Goal: Task Accomplishment & Management: Use online tool/utility

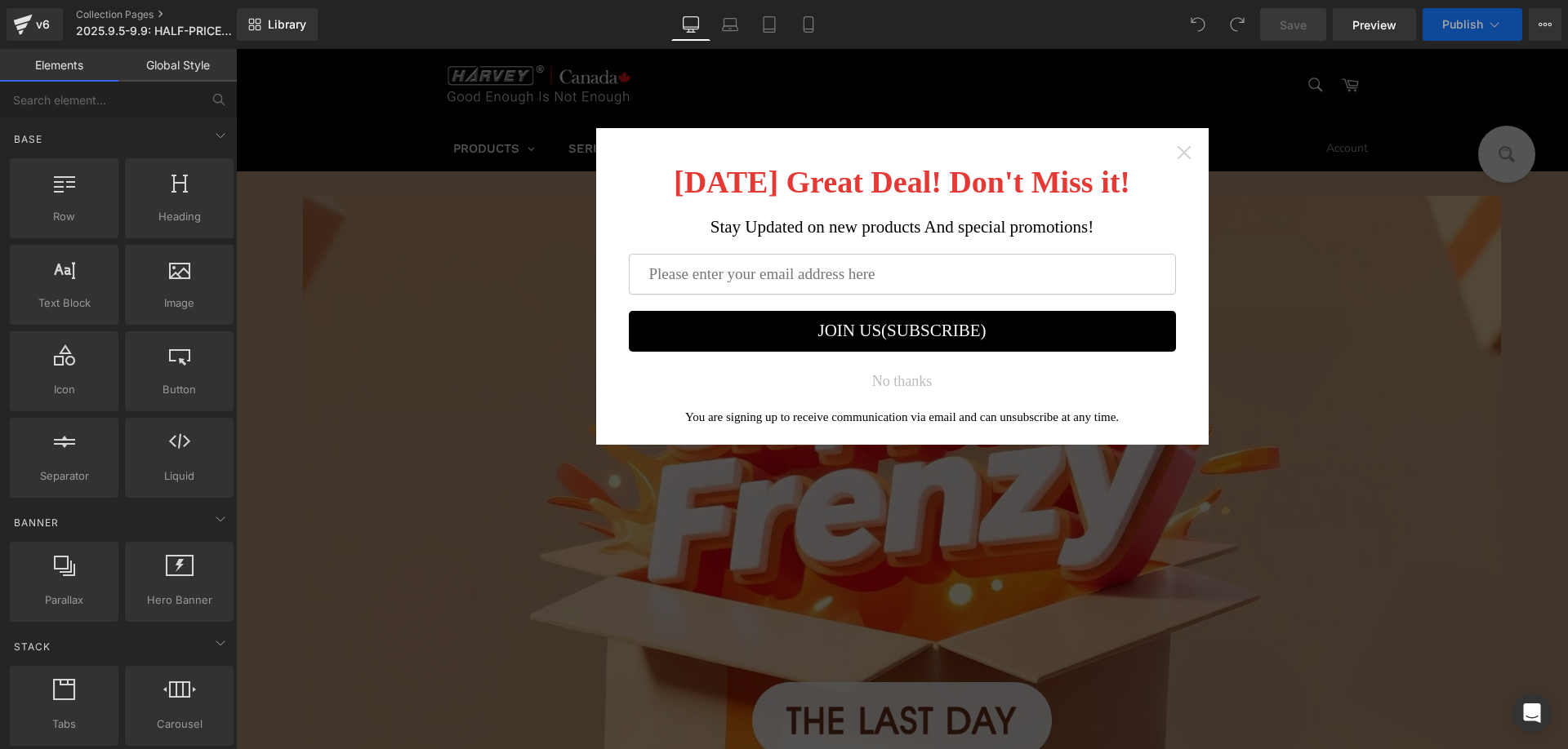
click at [1177, 151] on icon "Close widget" at bounding box center [1183, 152] width 13 height 13
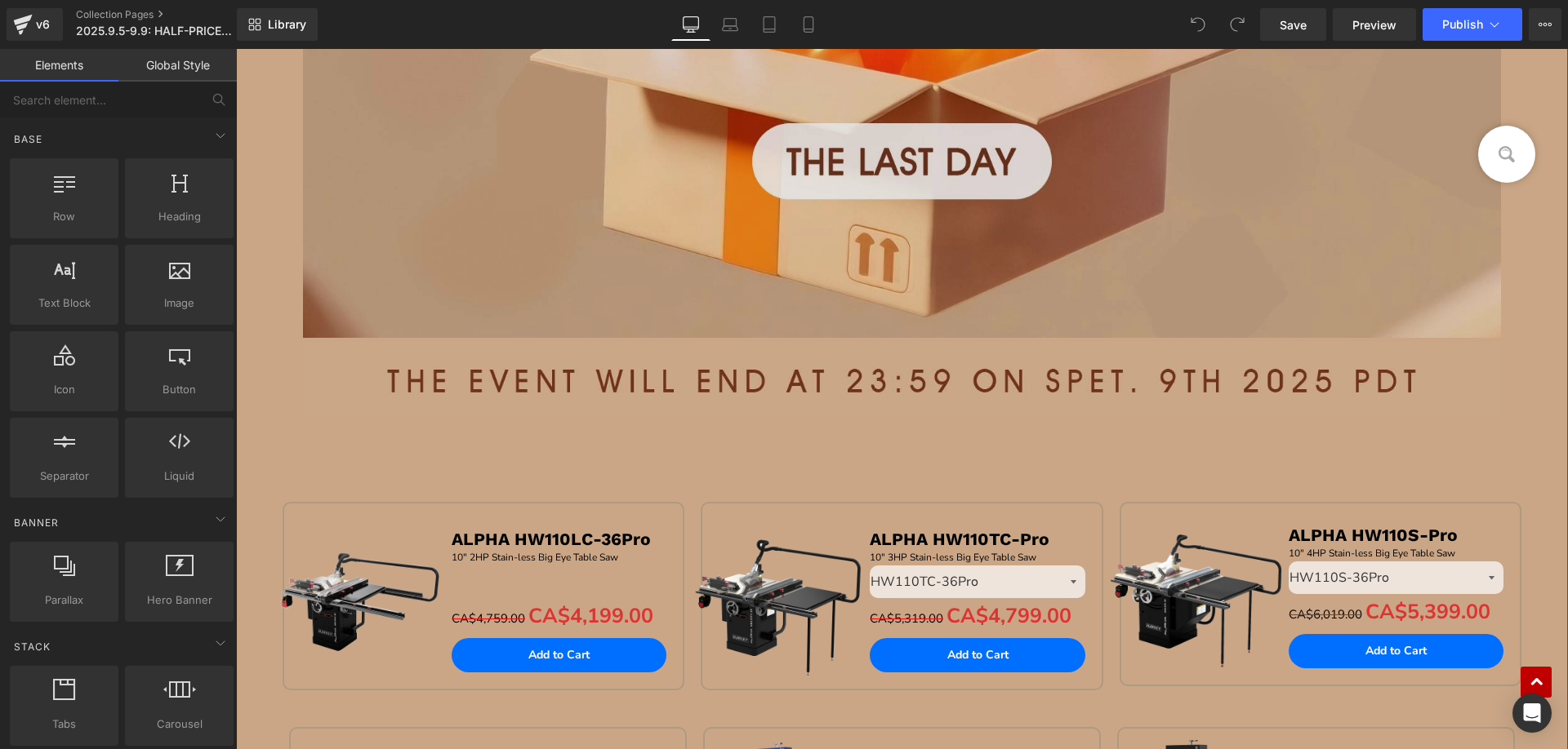
scroll to position [326, 0]
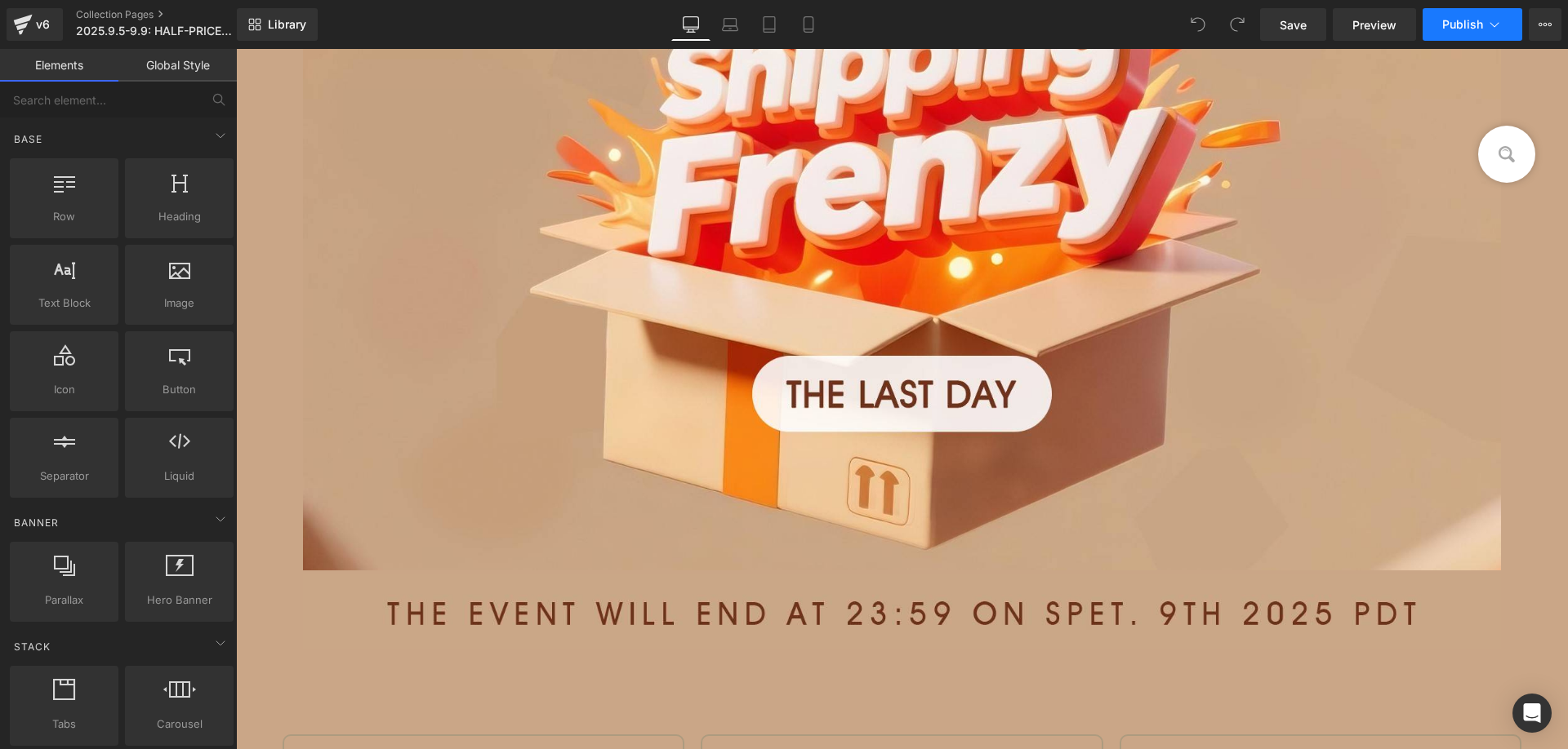
click at [1463, 21] on span "Publish" at bounding box center [1463, 24] width 41 height 13
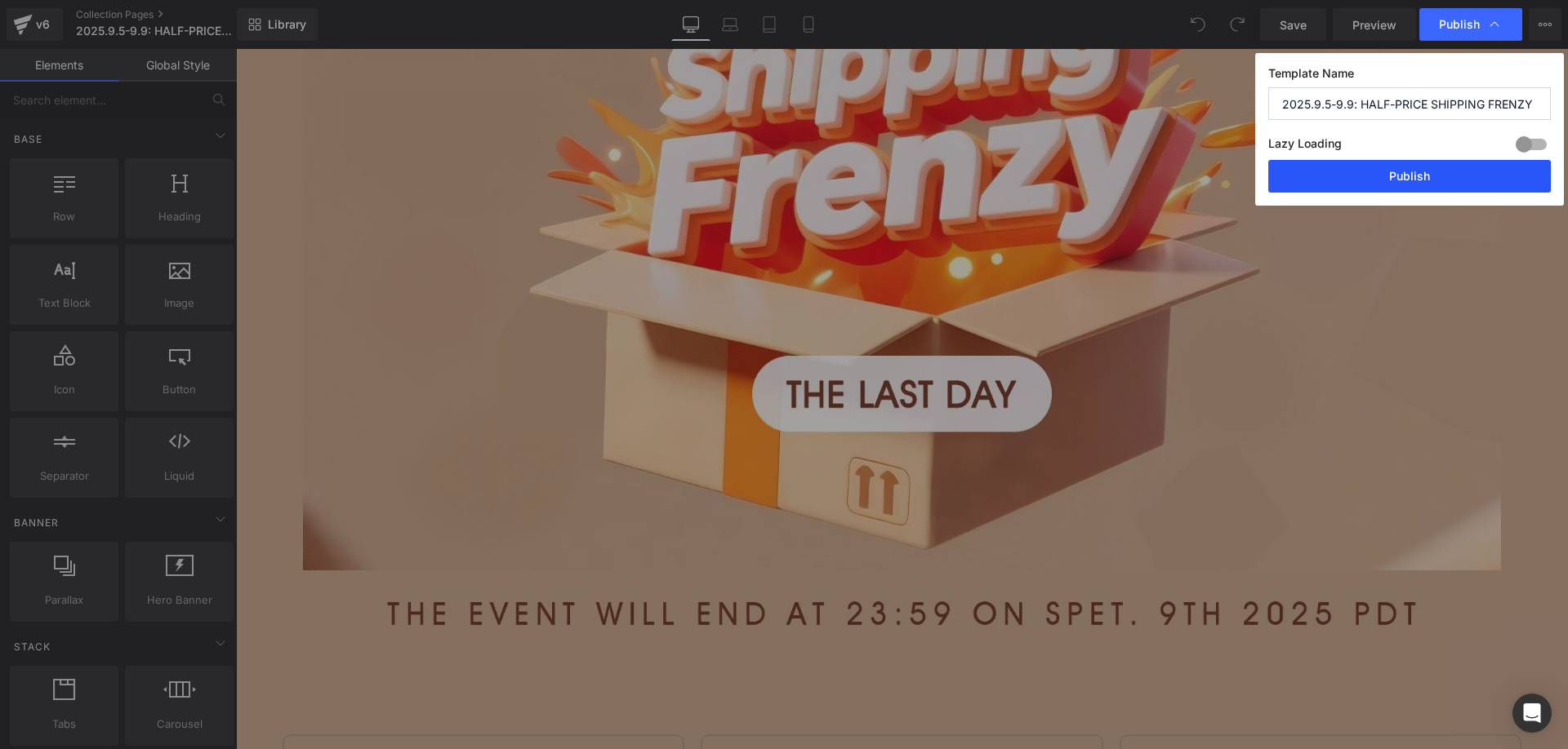
drag, startPoint x: 1350, startPoint y: 167, endPoint x: 668, endPoint y: 299, distance: 694.7
click at [1350, 167] on button "Publish" at bounding box center [1409, 176] width 283 height 33
